Goal: Find specific page/section: Find specific page/section

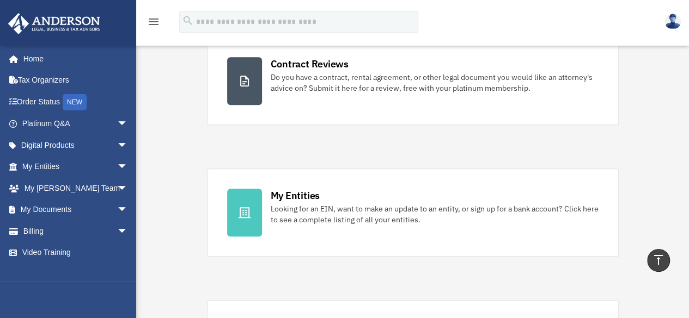
scroll to position [225, 0]
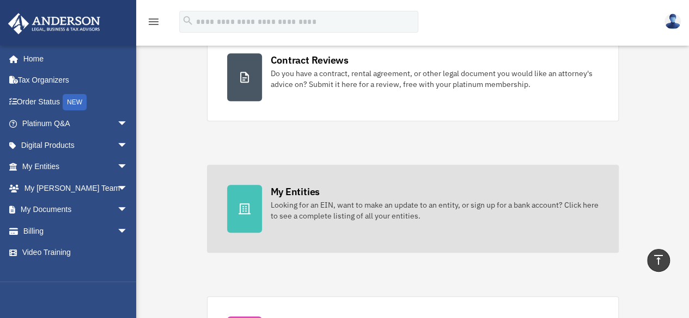
click at [344, 200] on div "Looking for an EIN, want to make an update to an entity, or sign up for a bank …" at bounding box center [435, 211] width 328 height 22
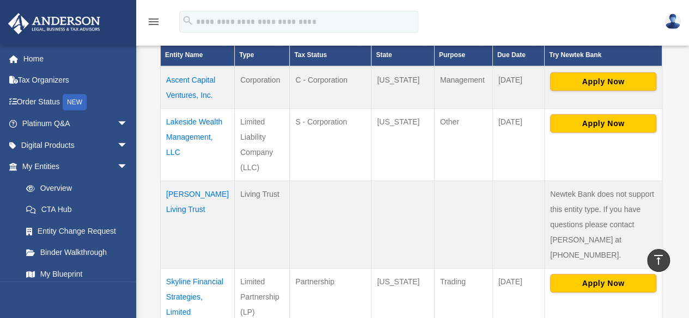
scroll to position [290, 0]
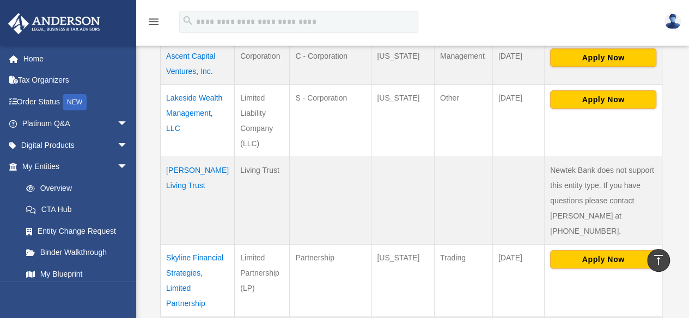
click at [193, 263] on td "Skyline Financial Strategies, Limited Partnership" at bounding box center [198, 280] width 74 height 73
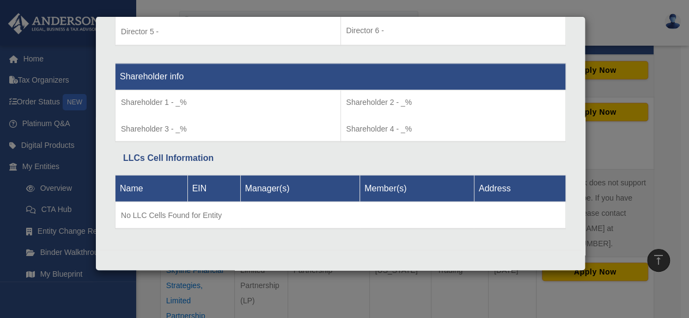
scroll to position [877, 0]
drag, startPoint x: 576, startPoint y: 69, endPoint x: 581, endPoint y: 51, distance: 19.3
click at [581, 52] on div "Details × Articles Sent" at bounding box center [340, 143] width 490 height 255
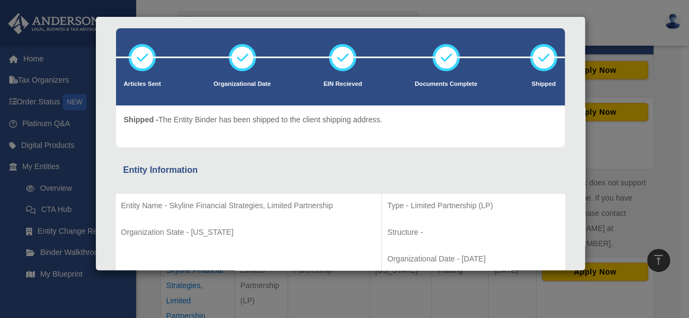
scroll to position [0, 0]
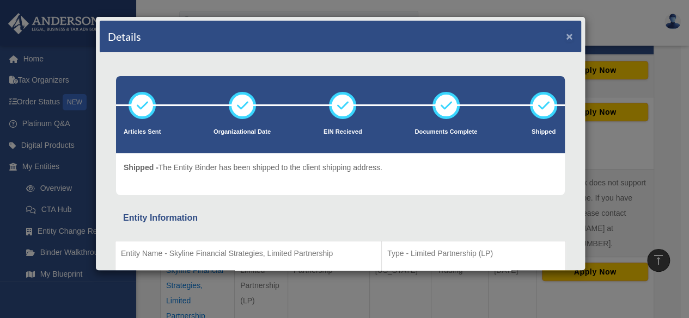
click at [566, 38] on button "×" at bounding box center [569, 35] width 7 height 11
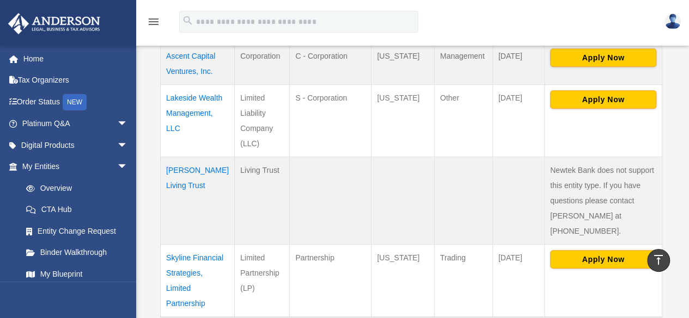
click at [671, 23] on img at bounding box center [672, 22] width 16 height 16
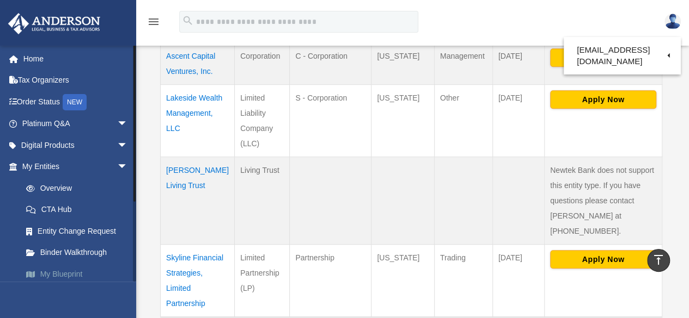
click at [66, 277] on link "My Blueprint" at bounding box center [79, 274] width 129 height 22
